Goal: Find specific page/section: Find specific page/section

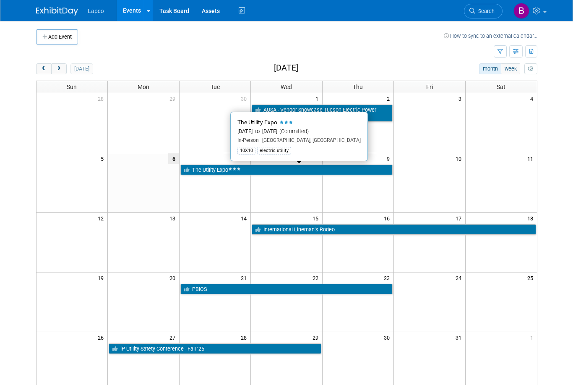
click at [228, 167] on link "The Utility Expo" at bounding box center [286, 169] width 212 height 11
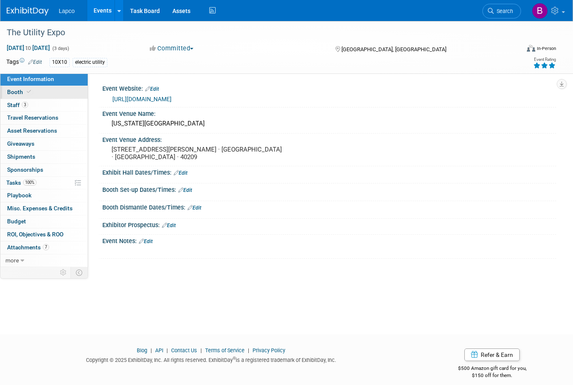
click at [33, 96] on link "Booth" at bounding box center [43, 92] width 87 height 13
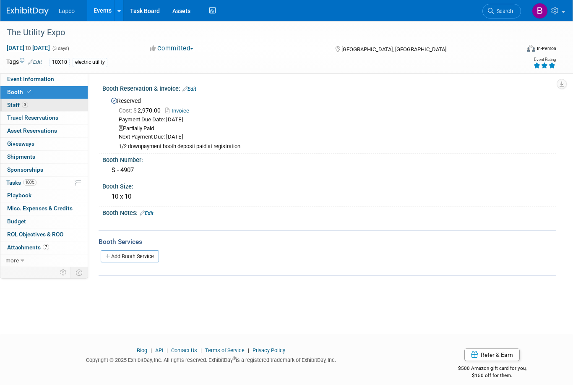
click at [21, 105] on span "Staff 3" at bounding box center [17, 105] width 21 height 7
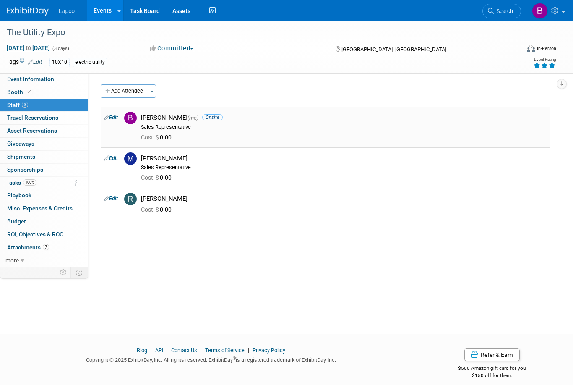
click at [203, 118] on span "Onsite" at bounding box center [212, 117] width 21 height 6
click at [206, 116] on span "Onsite" at bounding box center [212, 117] width 21 height 6
click at [203, 120] on div "Bret Blanco (me) Onsite" at bounding box center [344, 118] width 406 height 8
click at [202, 115] on span "Onsite" at bounding box center [212, 117] width 21 height 6
click at [69, 116] on link "0 Travel Reservations 0" at bounding box center [43, 118] width 87 height 13
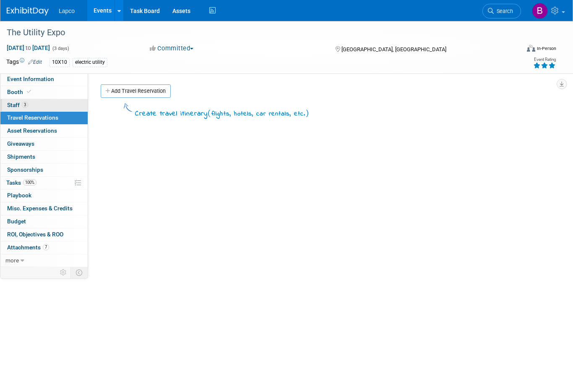
click at [61, 101] on link "3 Staff 3" at bounding box center [43, 105] width 87 height 13
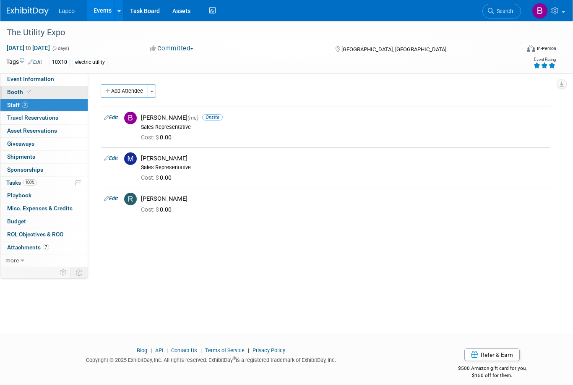
click at [60, 95] on link "Booth" at bounding box center [43, 92] width 87 height 13
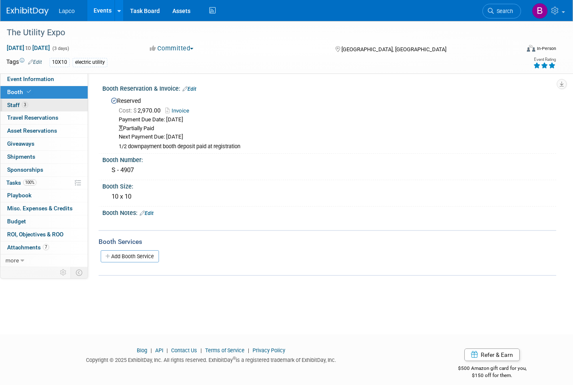
click at [48, 107] on link "3 Staff 3" at bounding box center [43, 105] width 87 height 13
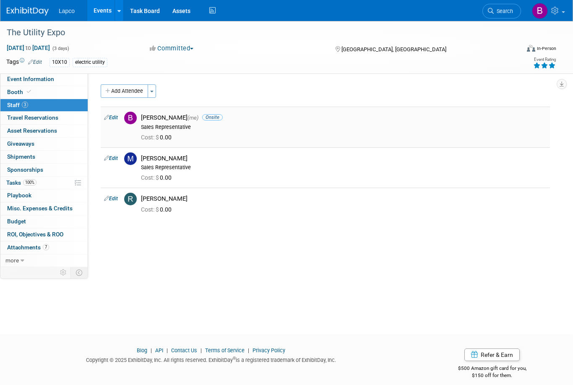
click at [208, 118] on span "Onsite" at bounding box center [212, 117] width 21 height 6
click at [62, 91] on link "Booth" at bounding box center [43, 92] width 87 height 13
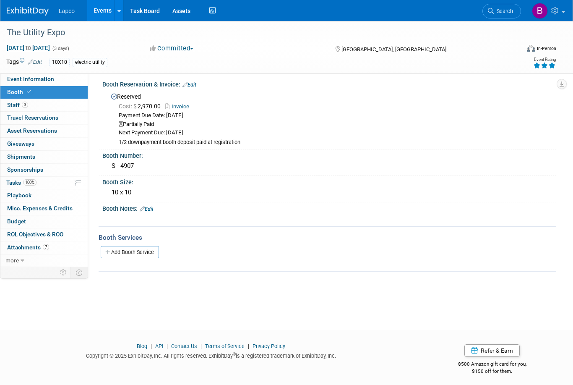
scroll to position [8, 0]
